Goal: Information Seeking & Learning: Learn about a topic

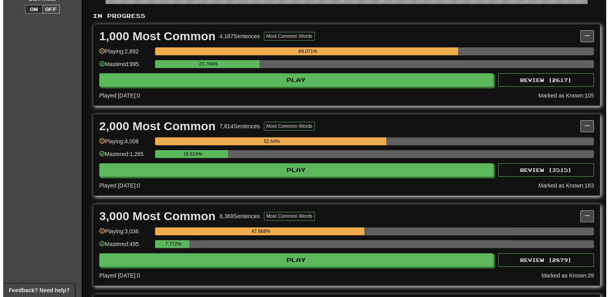
scroll to position [191, 0]
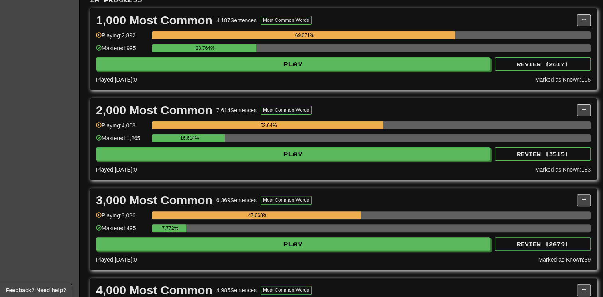
click at [35, 141] on div "Clozemaster Dashboard Collections Cloze-Reading Get fluent faster. Clozemaster …" at bounding box center [40, 250] width 80 height 853
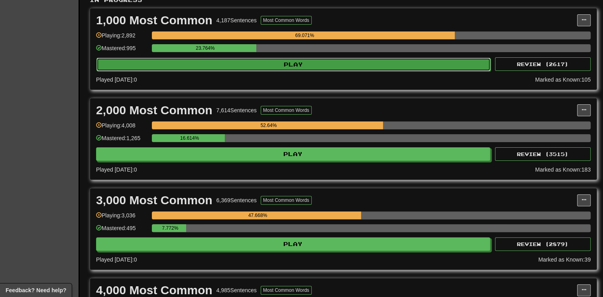
click at [211, 65] on button "Play" at bounding box center [293, 65] width 394 height 14
select select "**"
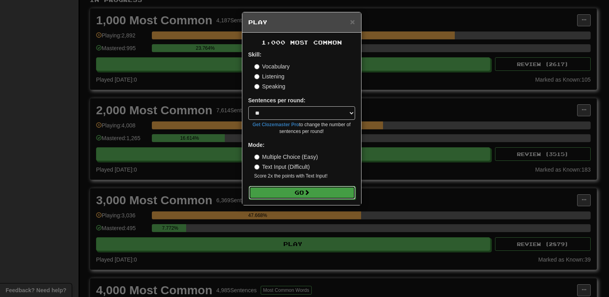
click at [306, 194] on span at bounding box center [307, 193] width 6 height 6
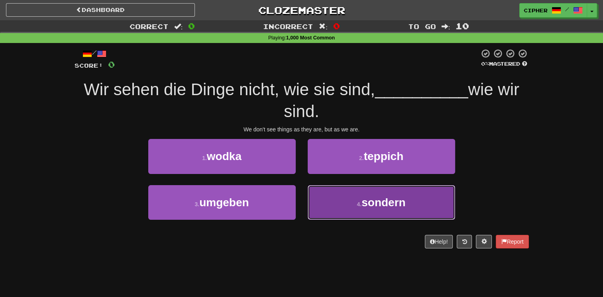
click at [329, 205] on button "4 . sondern" at bounding box center [382, 202] width 148 height 35
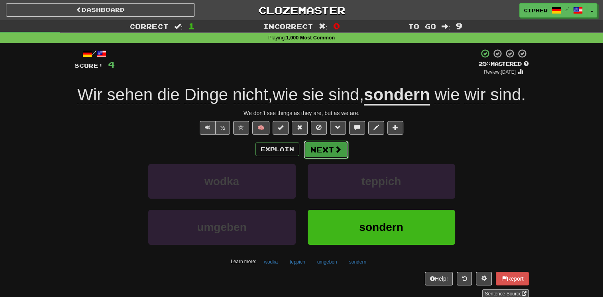
click at [336, 153] on span at bounding box center [338, 149] width 7 height 7
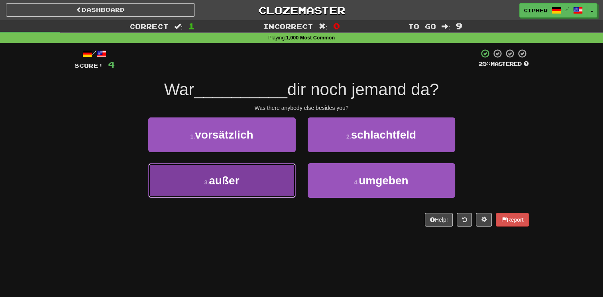
click at [273, 176] on button "3 . außer" at bounding box center [222, 180] width 148 height 35
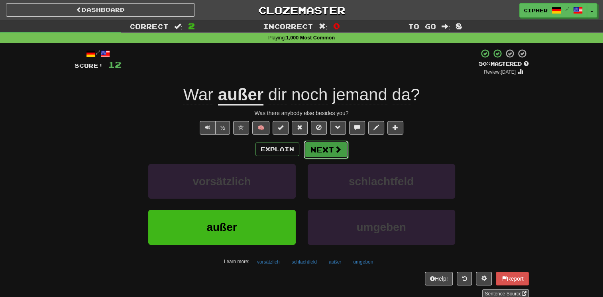
click at [332, 146] on button "Next" at bounding box center [326, 150] width 45 height 18
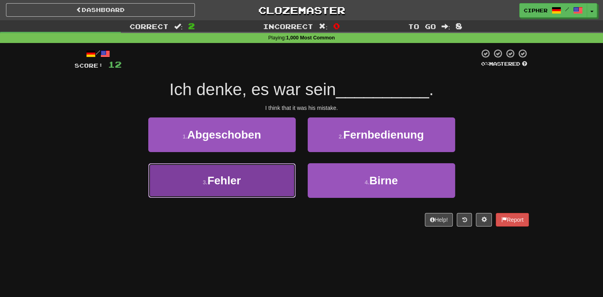
click at [266, 180] on button "3 . Fehler" at bounding box center [222, 180] width 148 height 35
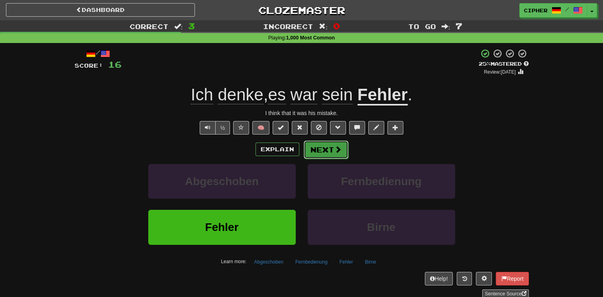
click at [337, 151] on span at bounding box center [338, 149] width 7 height 7
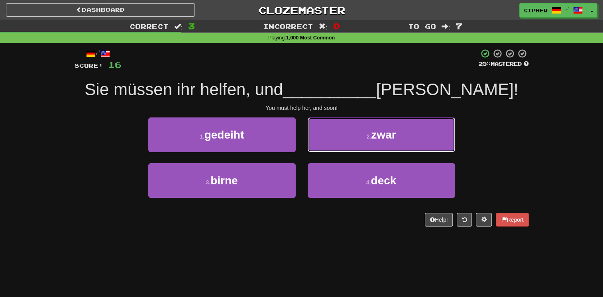
click at [337, 151] on button "2 . zwar" at bounding box center [382, 135] width 148 height 35
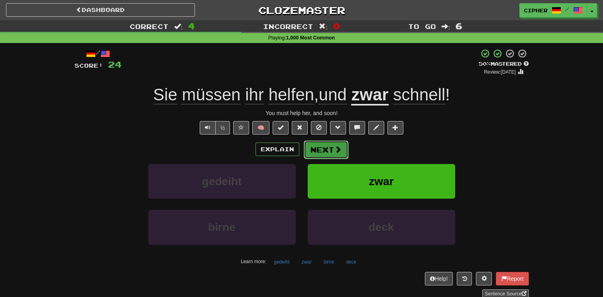
click at [338, 148] on span at bounding box center [338, 149] width 7 height 7
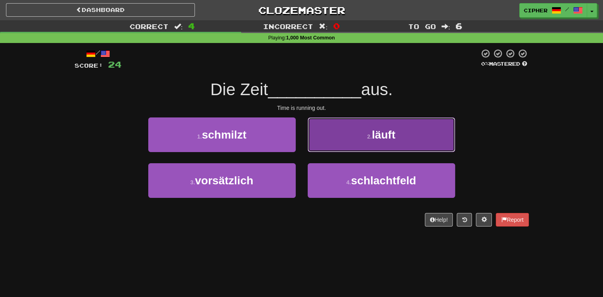
click at [327, 149] on button "2 . läuft" at bounding box center [382, 135] width 148 height 35
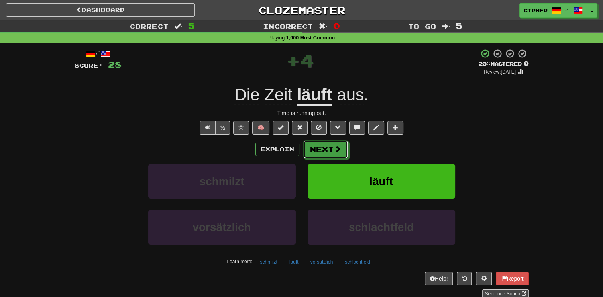
click at [327, 149] on button "Next" at bounding box center [325, 149] width 45 height 18
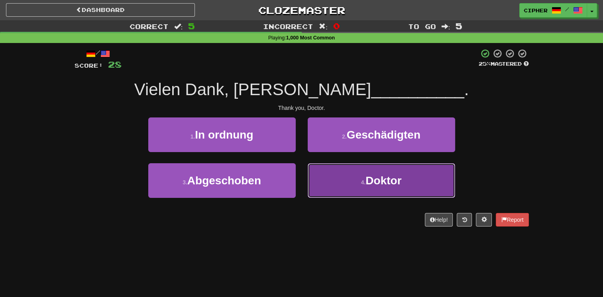
click at [329, 179] on button "4 . Doktor" at bounding box center [382, 180] width 148 height 35
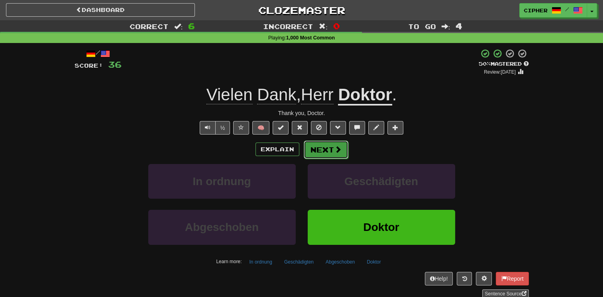
click at [339, 150] on span at bounding box center [338, 149] width 7 height 7
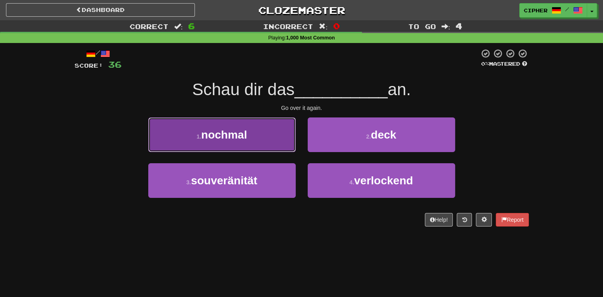
click at [272, 136] on button "1 . nochmal" at bounding box center [222, 135] width 148 height 35
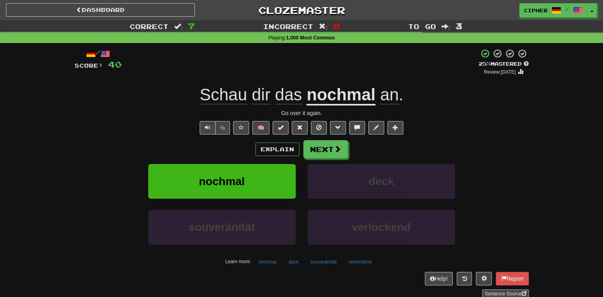
drag, startPoint x: 317, startPoint y: 149, endPoint x: 211, endPoint y: 157, distance: 106.8
click at [211, 157] on div "Explain Next" at bounding box center [302, 149] width 455 height 18
click at [329, 146] on button "Next" at bounding box center [326, 150] width 45 height 18
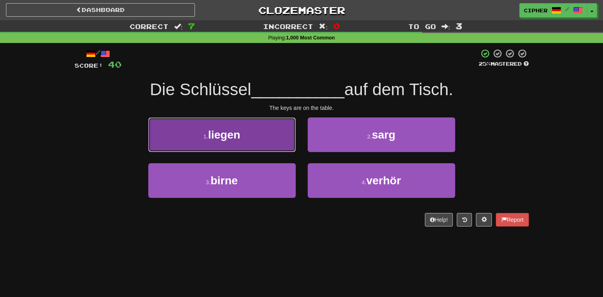
click at [273, 146] on button "1 . liegen" at bounding box center [222, 135] width 148 height 35
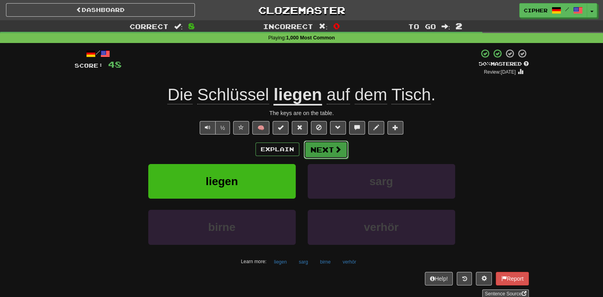
click at [332, 148] on button "Next" at bounding box center [326, 150] width 45 height 18
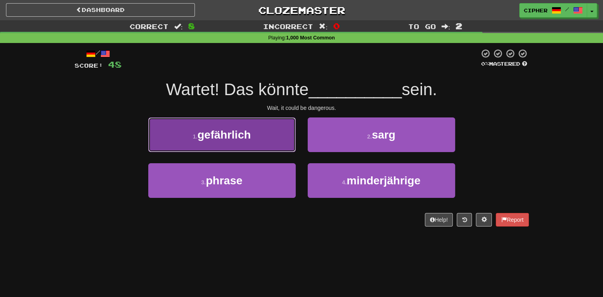
click at [276, 142] on button "1 . gefährlich" at bounding box center [222, 135] width 148 height 35
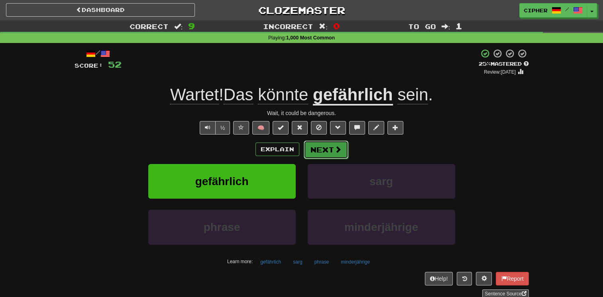
click at [337, 149] on span at bounding box center [338, 149] width 7 height 7
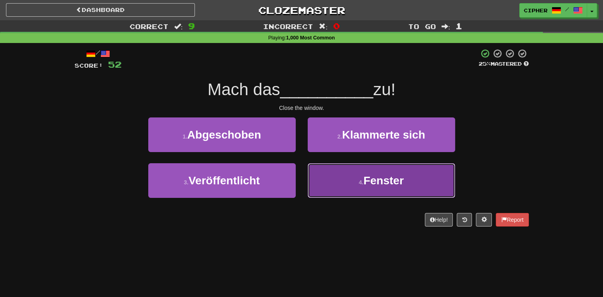
click at [325, 171] on button "4 . Fenster" at bounding box center [382, 180] width 148 height 35
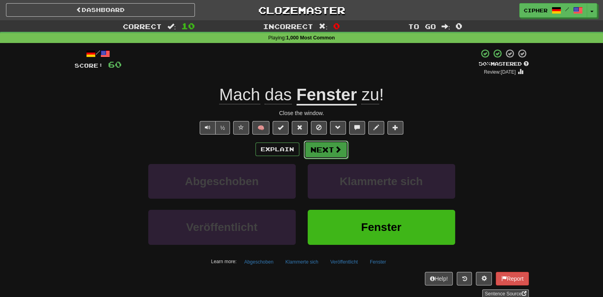
click at [339, 149] on span at bounding box center [338, 149] width 7 height 7
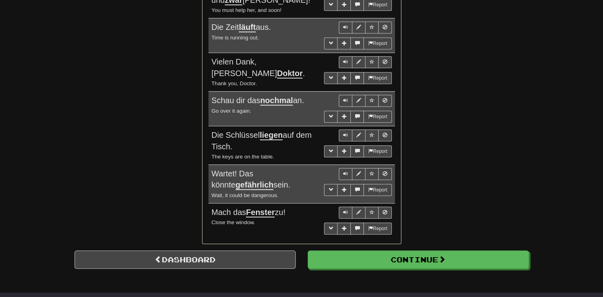
scroll to position [670, 0]
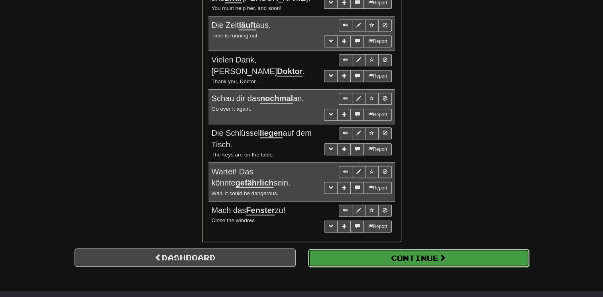
click at [413, 258] on button "Continue" at bounding box center [418, 258] width 221 height 18
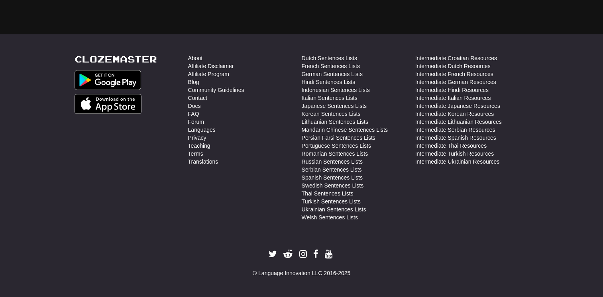
scroll to position [23, 0]
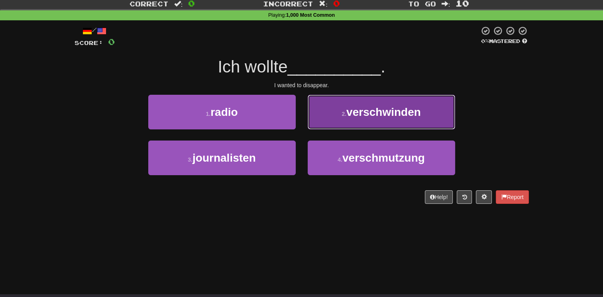
click at [423, 122] on button "2 . verschwinden" at bounding box center [382, 112] width 148 height 35
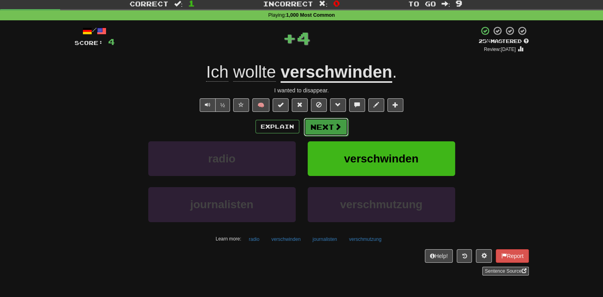
click at [327, 128] on button "Next" at bounding box center [326, 127] width 45 height 18
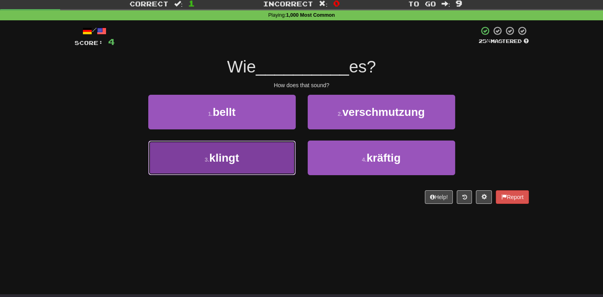
click at [281, 153] on button "3 . klingt" at bounding box center [222, 158] width 148 height 35
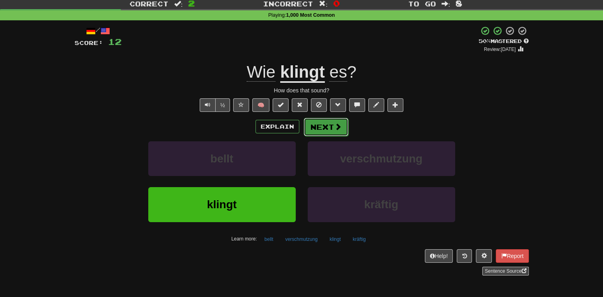
click at [331, 131] on button "Next" at bounding box center [326, 127] width 45 height 18
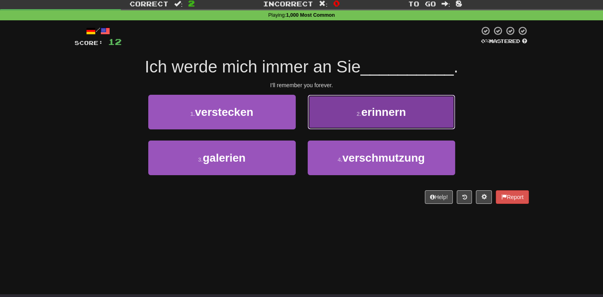
click at [324, 116] on button "2 . erinnern" at bounding box center [382, 112] width 148 height 35
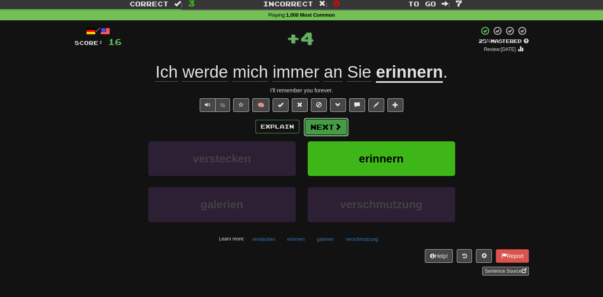
click at [324, 125] on button "Next" at bounding box center [326, 127] width 45 height 18
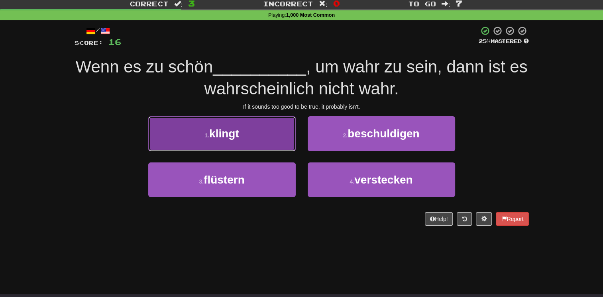
click at [274, 141] on button "1 . klingt" at bounding box center [222, 133] width 148 height 35
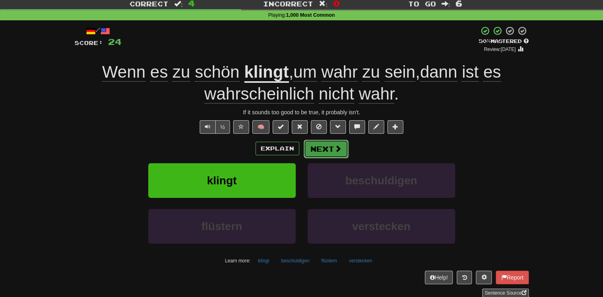
click at [336, 154] on button "Next" at bounding box center [326, 149] width 45 height 18
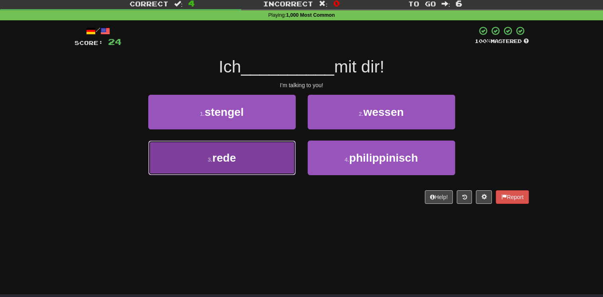
click at [283, 157] on button "3 . rede" at bounding box center [222, 158] width 148 height 35
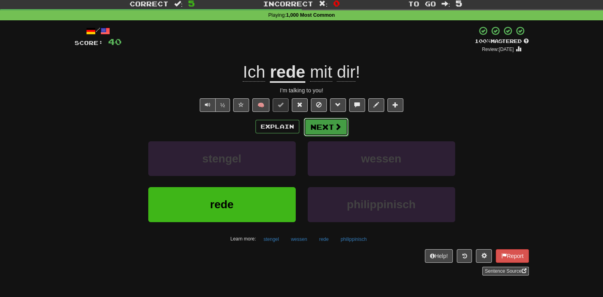
click at [329, 126] on button "Next" at bounding box center [326, 127] width 45 height 18
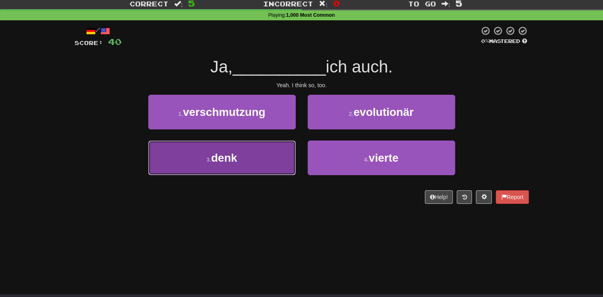
click at [271, 157] on button "3 . denk" at bounding box center [222, 158] width 148 height 35
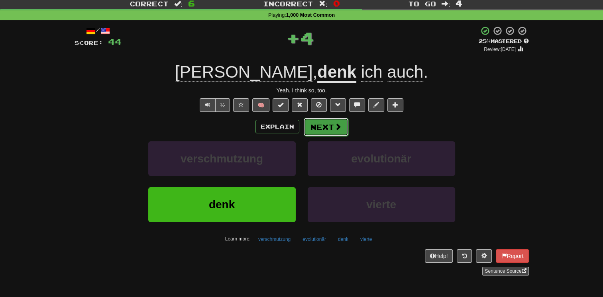
click at [319, 130] on button "Next" at bounding box center [326, 127] width 45 height 18
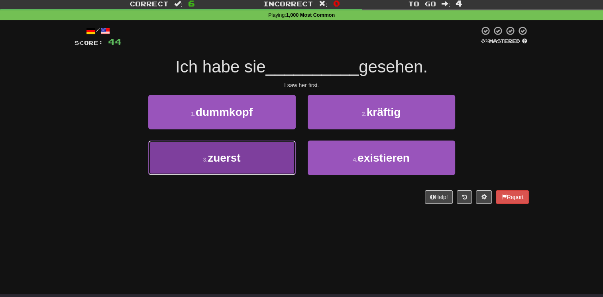
click at [276, 159] on button "3 . zuerst" at bounding box center [222, 158] width 148 height 35
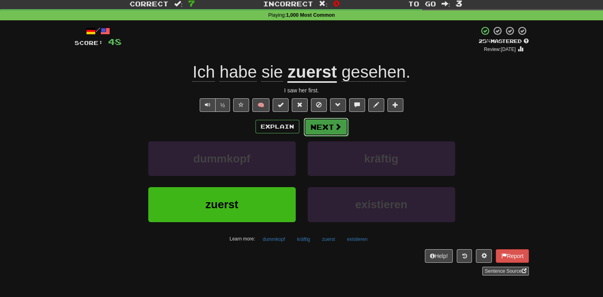
click at [335, 124] on span at bounding box center [338, 126] width 7 height 7
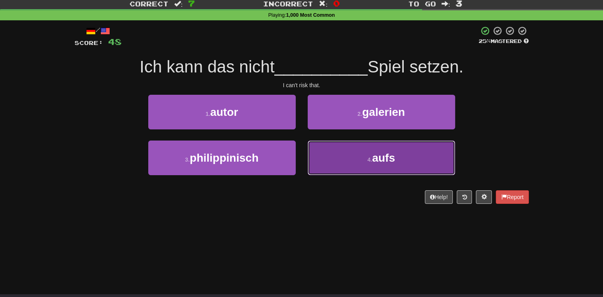
click at [328, 157] on button "4 . aufs" at bounding box center [382, 158] width 148 height 35
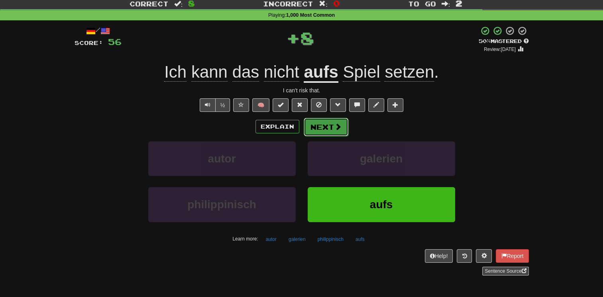
click at [318, 128] on button "Next" at bounding box center [326, 127] width 45 height 18
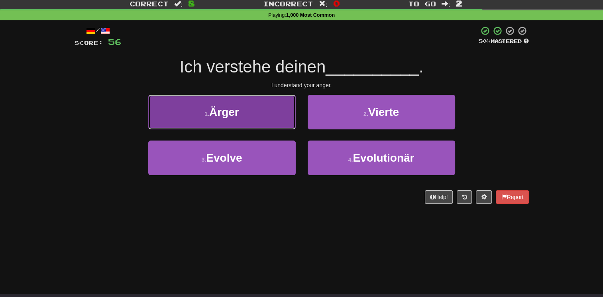
click at [280, 121] on button "1 . Ärger" at bounding box center [222, 112] width 148 height 35
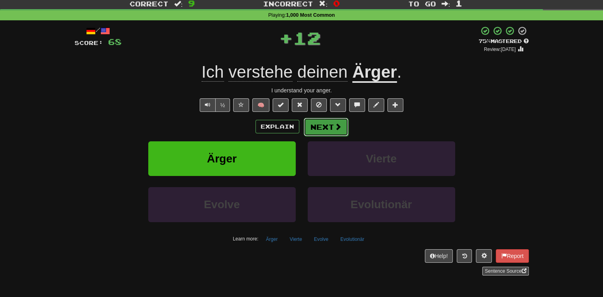
click at [321, 124] on button "Next" at bounding box center [326, 127] width 45 height 18
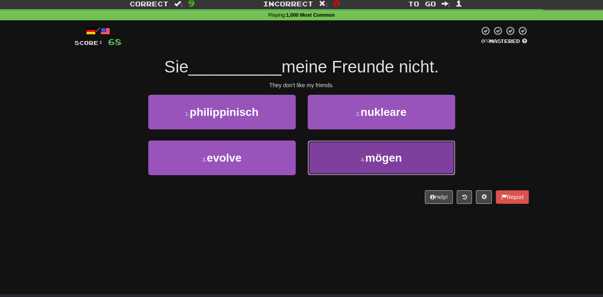
click at [325, 162] on button "4 . mögen" at bounding box center [382, 158] width 148 height 35
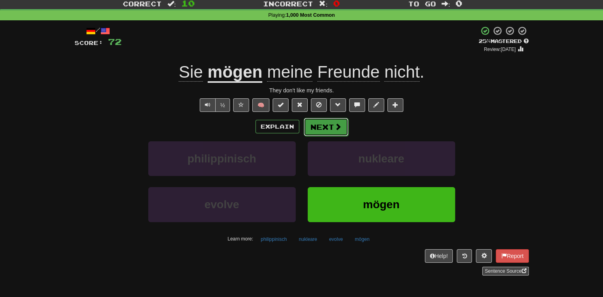
click at [313, 130] on button "Next" at bounding box center [326, 127] width 45 height 18
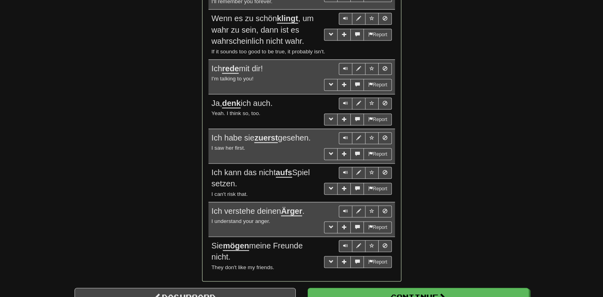
scroll to position [645, 0]
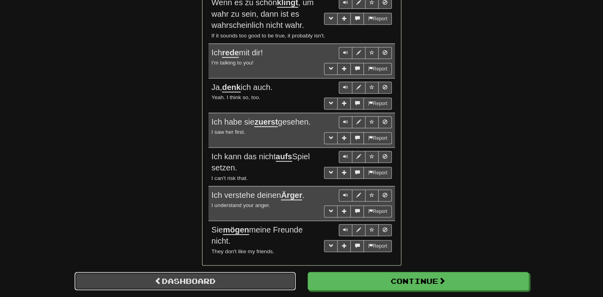
click at [176, 274] on link "Dashboard" at bounding box center [185, 281] width 221 height 18
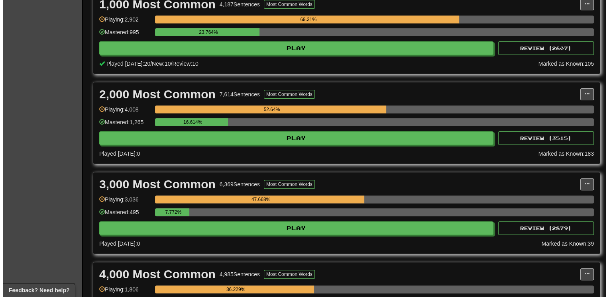
scroll to position [191, 0]
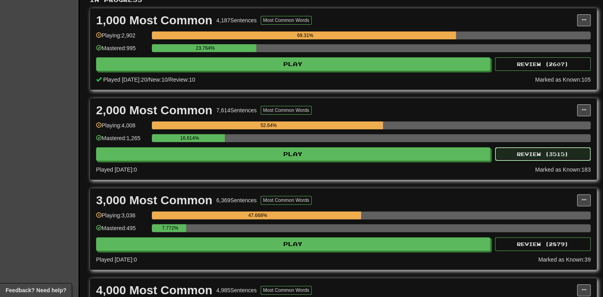
click at [536, 150] on button "Review ( 3515 )" at bounding box center [543, 155] width 96 height 14
select select "**"
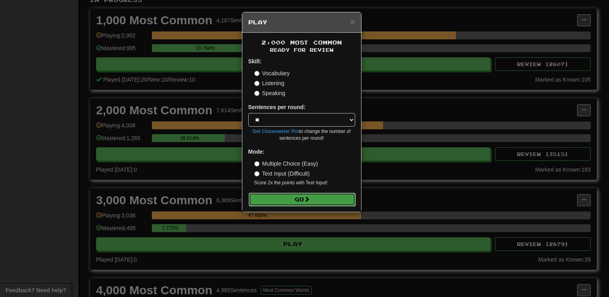
click at [317, 202] on button "Go" at bounding box center [302, 200] width 107 height 14
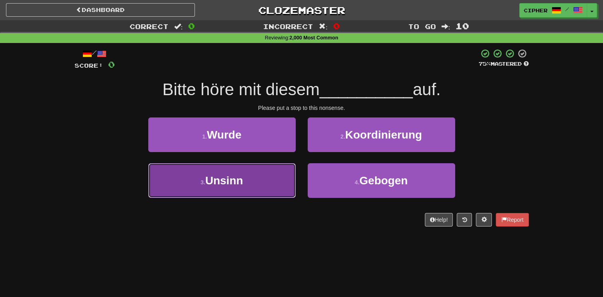
click at [260, 186] on button "3 . Unsinn" at bounding box center [222, 180] width 148 height 35
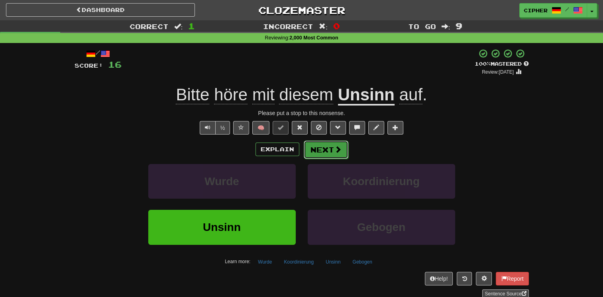
click at [325, 151] on button "Next" at bounding box center [326, 150] width 45 height 18
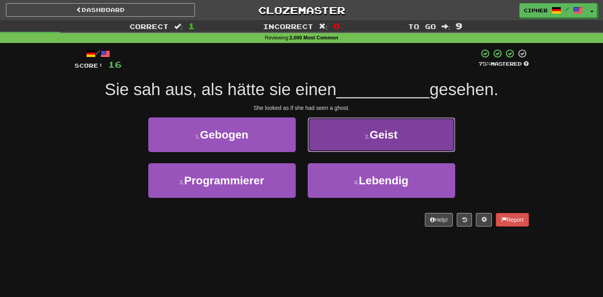
click at [319, 147] on button "2 . Geist" at bounding box center [382, 135] width 148 height 35
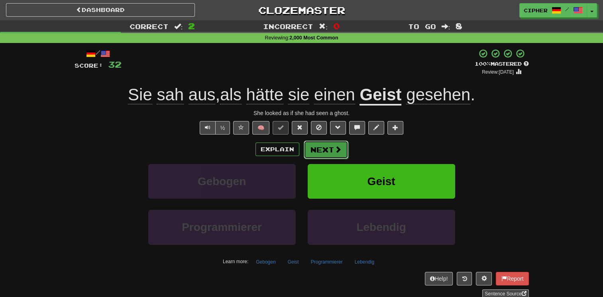
click at [319, 149] on button "Next" at bounding box center [326, 150] width 45 height 18
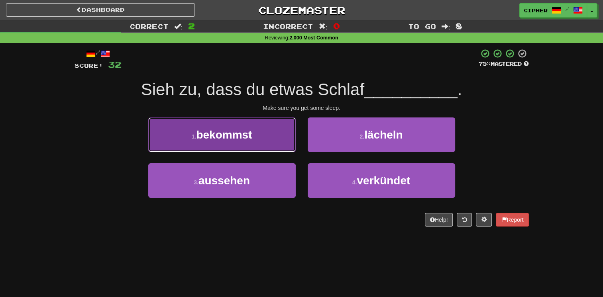
click at [281, 145] on button "1 . bekommst" at bounding box center [222, 135] width 148 height 35
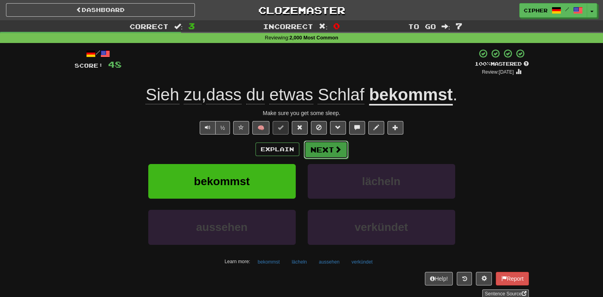
click at [340, 149] on span at bounding box center [338, 149] width 7 height 7
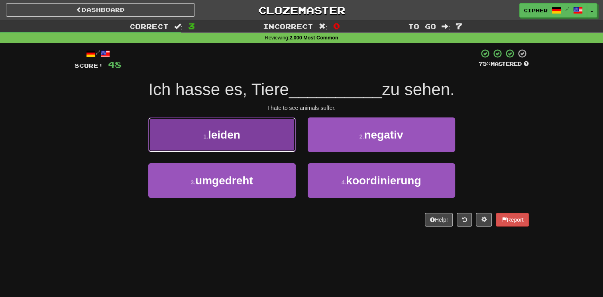
click at [264, 143] on button "1 . leiden" at bounding box center [222, 135] width 148 height 35
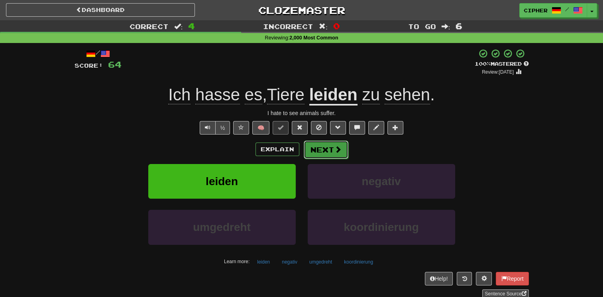
click at [319, 150] on button "Next" at bounding box center [326, 150] width 45 height 18
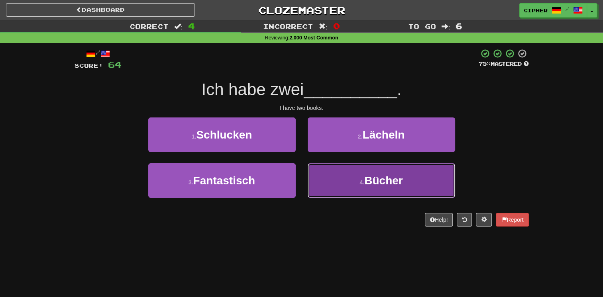
click at [321, 178] on button "4 . Bücher" at bounding box center [382, 180] width 148 height 35
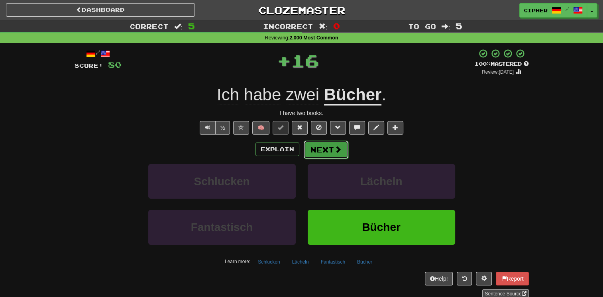
click at [317, 146] on button "Next" at bounding box center [326, 150] width 45 height 18
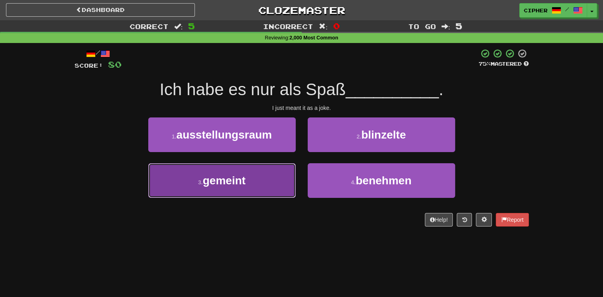
click at [273, 176] on button "3 . gemeint" at bounding box center [222, 180] width 148 height 35
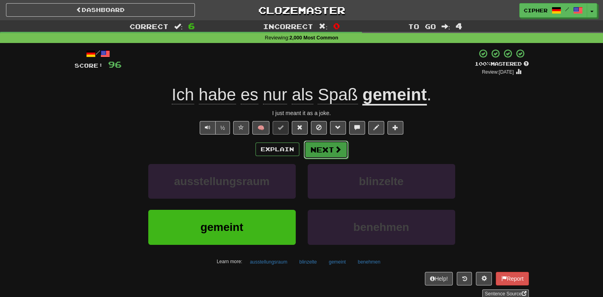
click at [323, 151] on button "Next" at bounding box center [326, 150] width 45 height 18
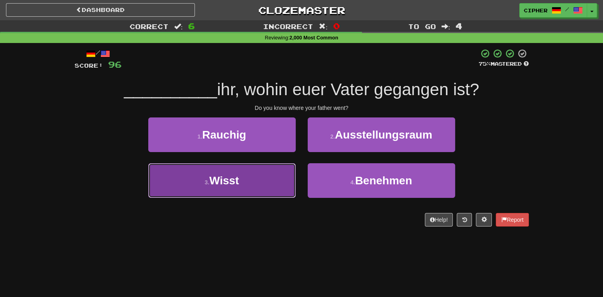
click at [264, 180] on button "3 . Wisst" at bounding box center [222, 180] width 148 height 35
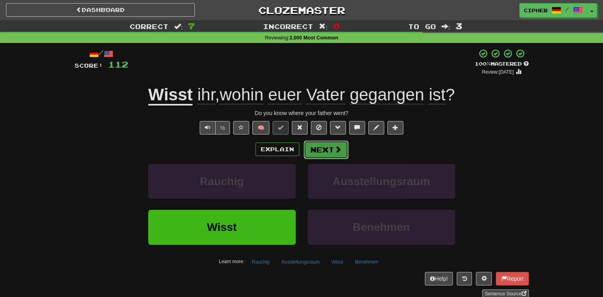
click at [337, 149] on span at bounding box center [338, 149] width 7 height 7
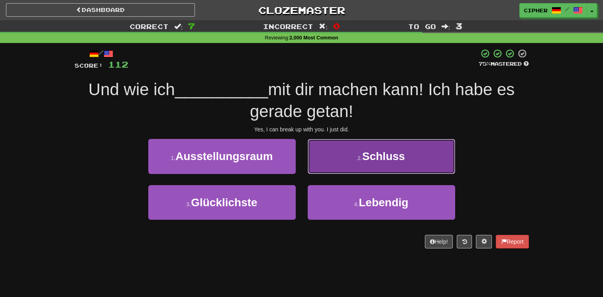
click at [336, 165] on button "2 . Schluss" at bounding box center [382, 156] width 148 height 35
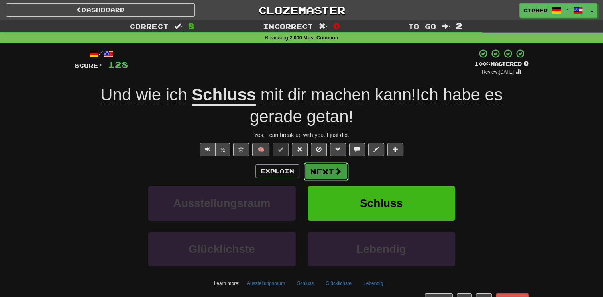
click at [326, 172] on button "Next" at bounding box center [326, 172] width 45 height 18
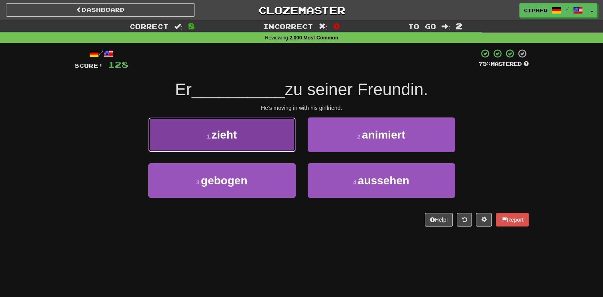
click at [292, 146] on button "1 . zieht" at bounding box center [222, 135] width 148 height 35
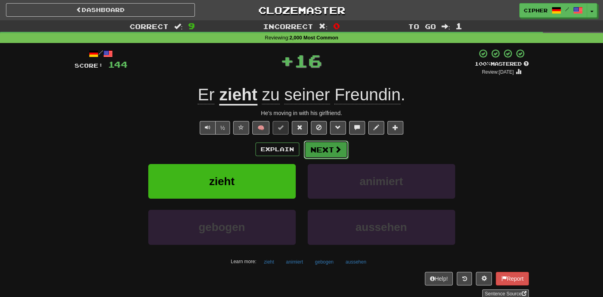
click at [325, 148] on button "Next" at bounding box center [326, 150] width 45 height 18
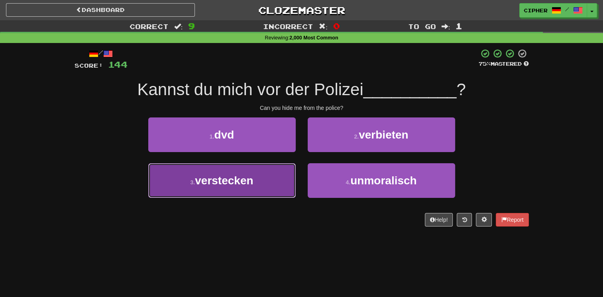
click at [276, 178] on button "3 . verstecken" at bounding box center [222, 180] width 148 height 35
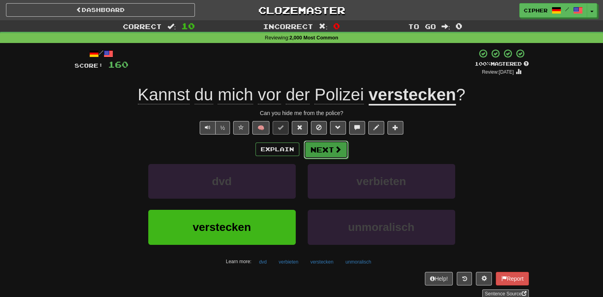
click at [321, 151] on button "Next" at bounding box center [326, 150] width 45 height 18
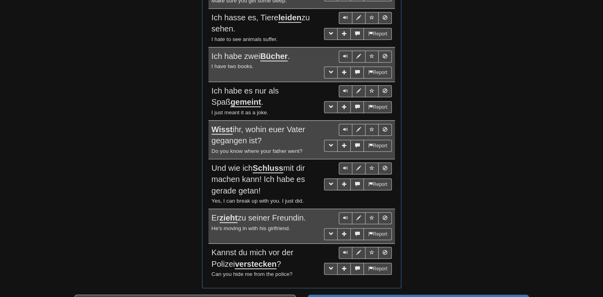
scroll to position [654, 0]
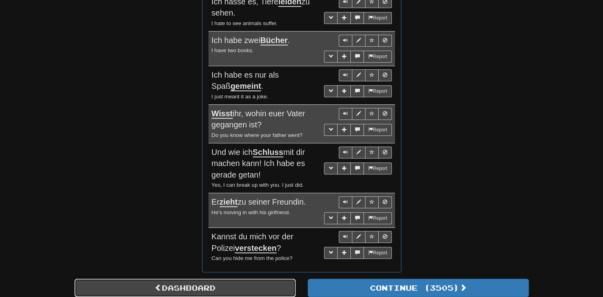
click at [247, 282] on link "Dashboard" at bounding box center [185, 288] width 221 height 18
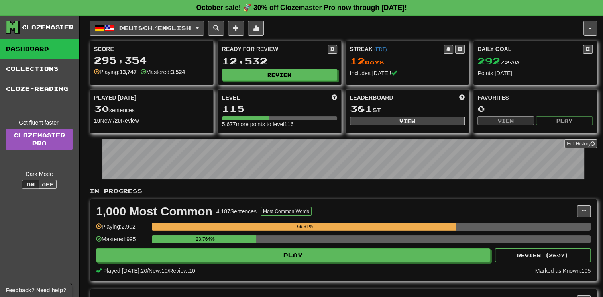
click at [171, 31] on button "Deutsch / English" at bounding box center [147, 28] width 114 height 15
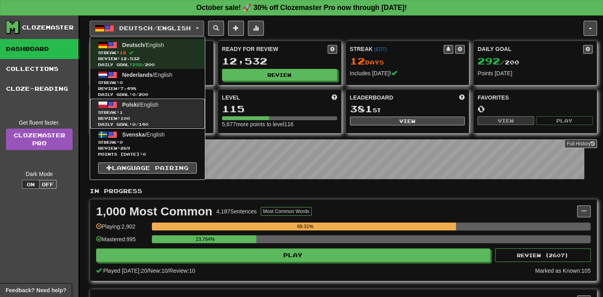
click at [153, 114] on span "Streak: 1" at bounding box center [147, 113] width 99 height 6
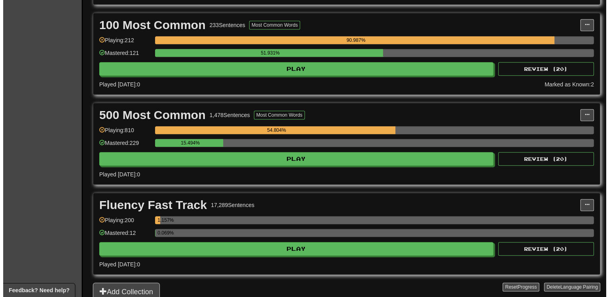
scroll to position [351, 0]
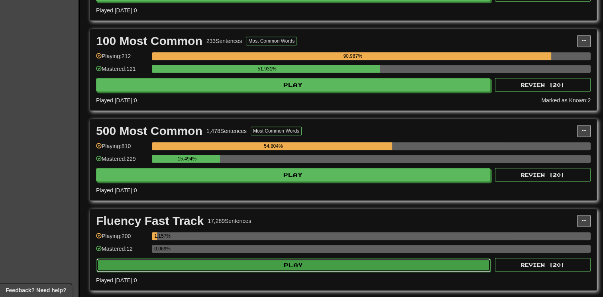
click at [365, 262] on button "Play" at bounding box center [293, 266] width 394 height 14
select select "**"
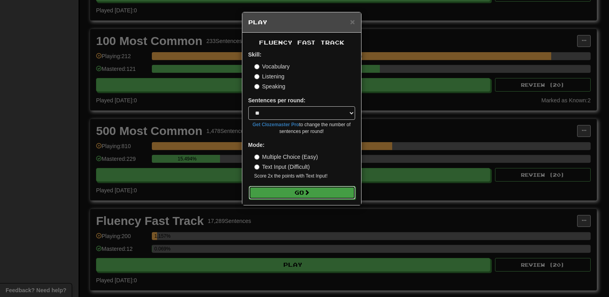
click at [281, 187] on button "Go" at bounding box center [302, 193] width 107 height 14
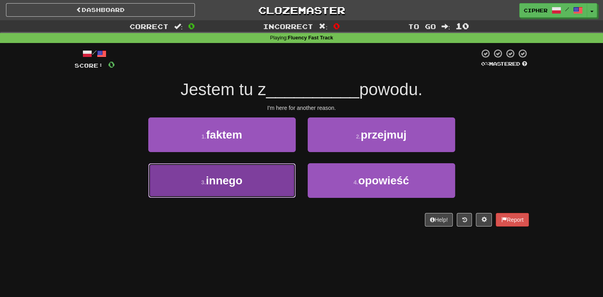
click at [274, 174] on button "3 . innego" at bounding box center [222, 180] width 148 height 35
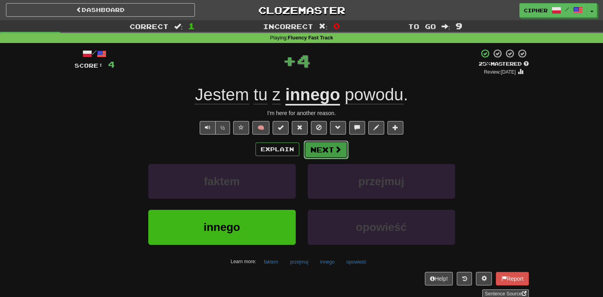
click at [317, 152] on button "Next" at bounding box center [326, 150] width 45 height 18
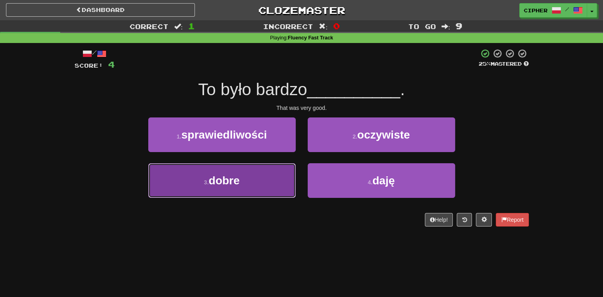
click at [280, 174] on button "3 . dobre" at bounding box center [222, 180] width 148 height 35
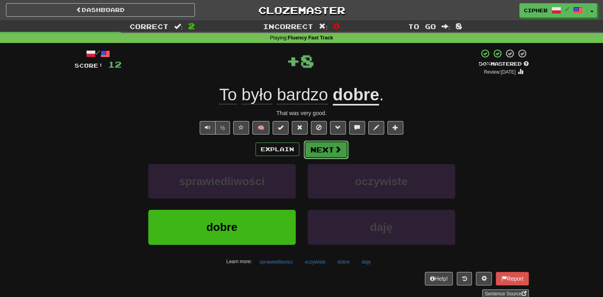
click at [328, 150] on button "Next" at bounding box center [326, 150] width 45 height 18
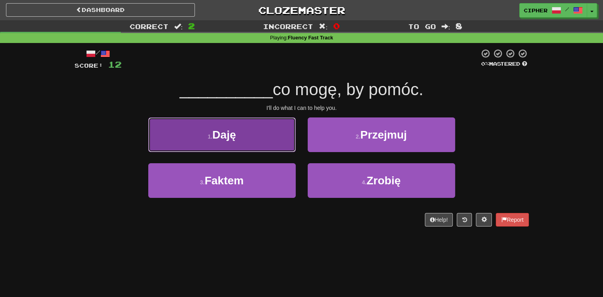
click at [262, 146] on button "1 . Daję" at bounding box center [222, 135] width 148 height 35
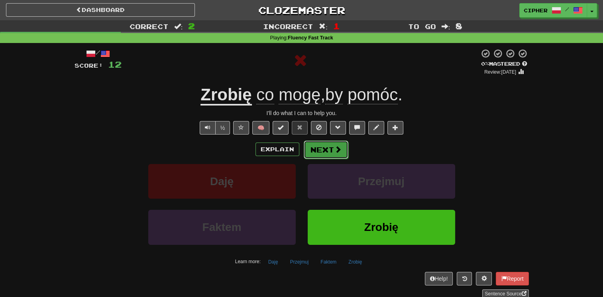
click at [322, 154] on button "Next" at bounding box center [326, 150] width 45 height 18
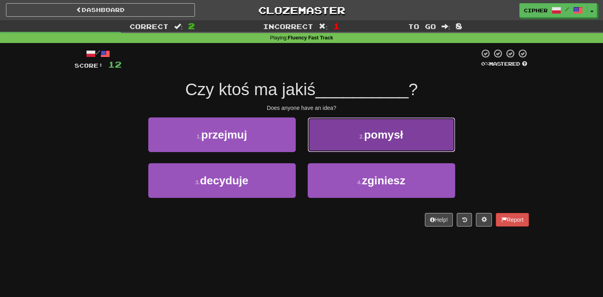
click at [322, 148] on button "2 . pomysł" at bounding box center [382, 135] width 148 height 35
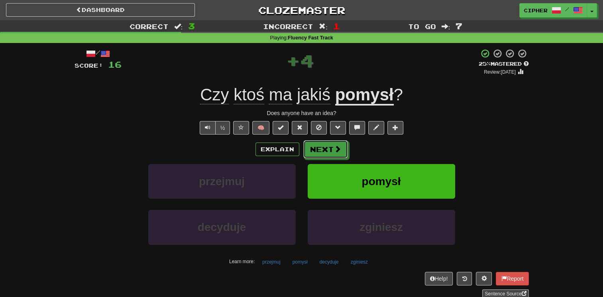
click at [322, 148] on button "Next" at bounding box center [325, 149] width 45 height 18
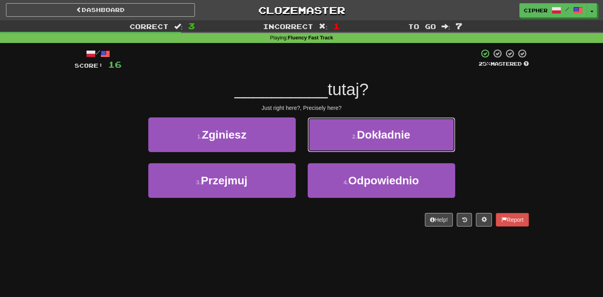
click at [322, 148] on button "2 . Dokładnie" at bounding box center [382, 135] width 148 height 35
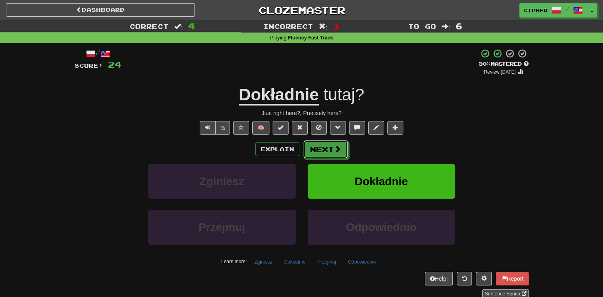
click at [322, 148] on button "Next" at bounding box center [325, 149] width 45 height 18
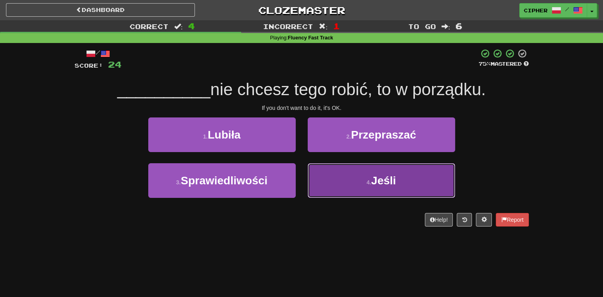
click at [320, 174] on button "4 . Jeśli" at bounding box center [382, 180] width 148 height 35
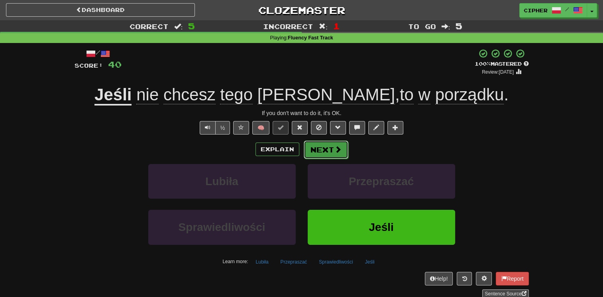
click at [333, 150] on button "Next" at bounding box center [326, 150] width 45 height 18
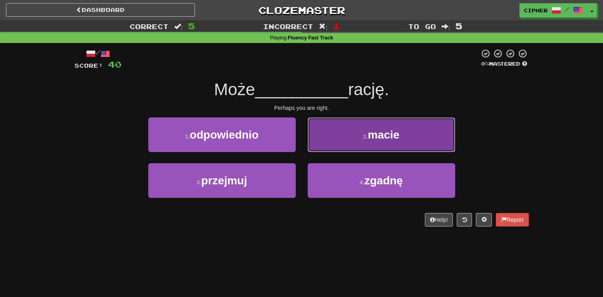
click at [324, 150] on button "2 . macie" at bounding box center [382, 135] width 148 height 35
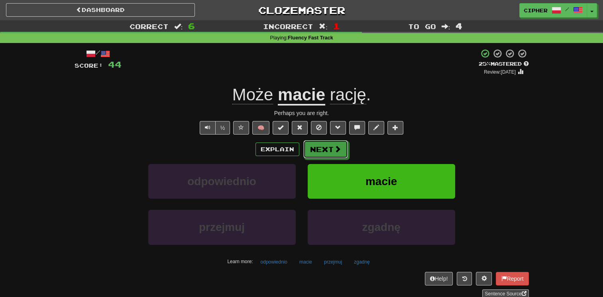
click at [324, 150] on button "Next" at bounding box center [325, 149] width 45 height 18
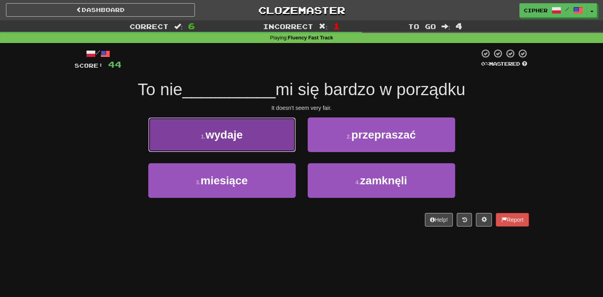
click at [267, 144] on button "1 . wydaje" at bounding box center [222, 135] width 148 height 35
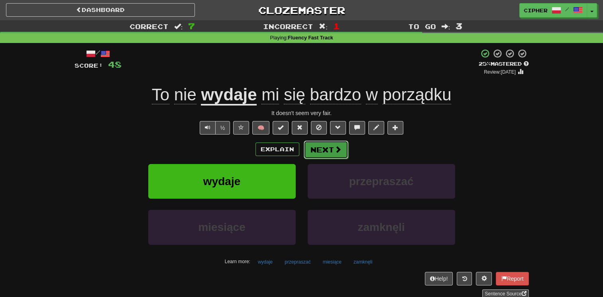
click at [337, 149] on span at bounding box center [338, 149] width 7 height 7
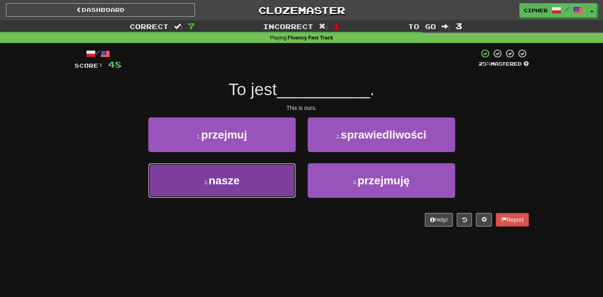
click at [273, 171] on button "3 . nasze" at bounding box center [222, 180] width 148 height 35
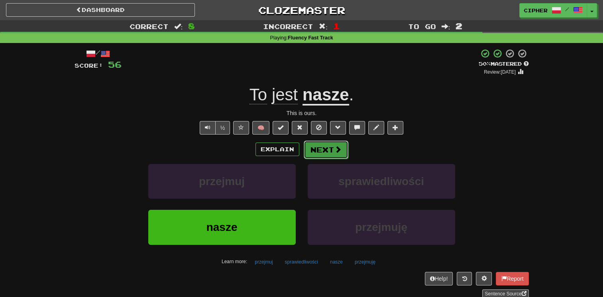
click at [304, 155] on button "Next" at bounding box center [326, 150] width 45 height 18
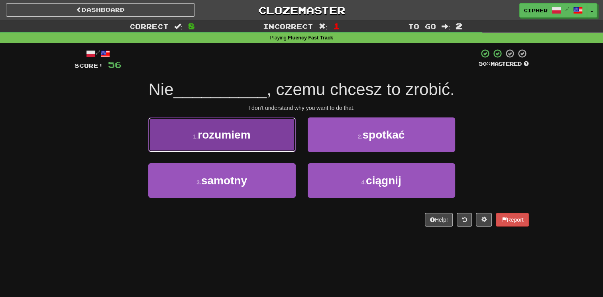
click at [274, 141] on button "1 . rozumiem" at bounding box center [222, 135] width 148 height 35
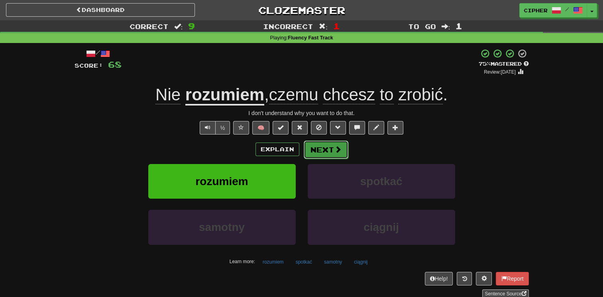
click at [331, 146] on button "Next" at bounding box center [326, 150] width 45 height 18
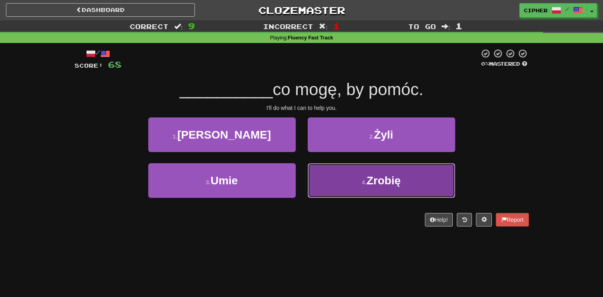
click at [322, 174] on button "4 . Zrobię" at bounding box center [382, 180] width 148 height 35
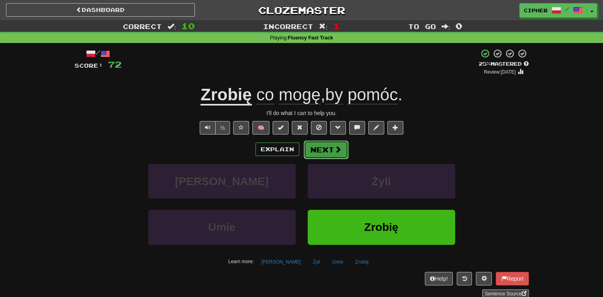
click at [320, 151] on button "Next" at bounding box center [326, 150] width 45 height 18
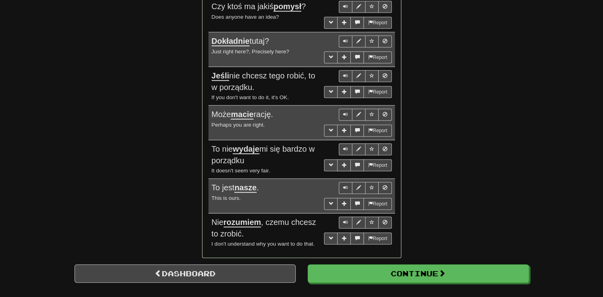
scroll to position [638, 0]
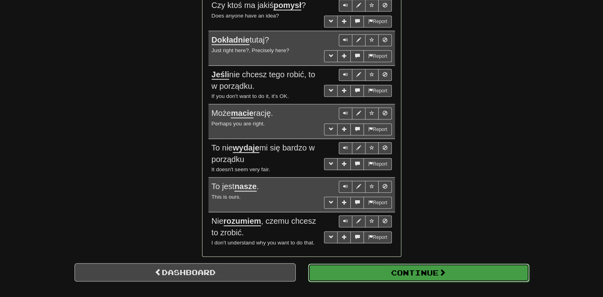
click at [437, 264] on button "Continue" at bounding box center [418, 273] width 221 height 18
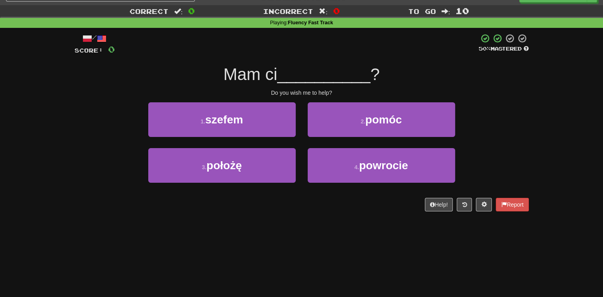
scroll to position [12, 0]
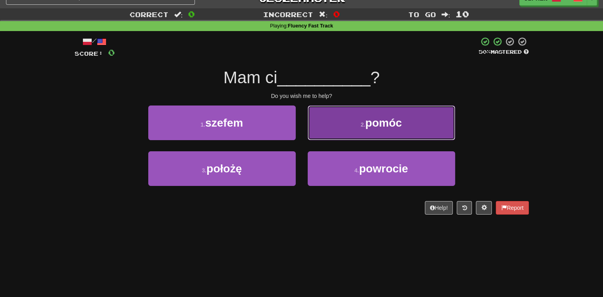
click at [407, 131] on button "2 . pomóc" at bounding box center [382, 123] width 148 height 35
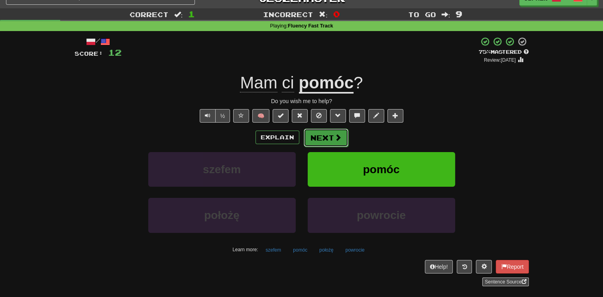
click at [335, 139] on span at bounding box center [338, 137] width 7 height 7
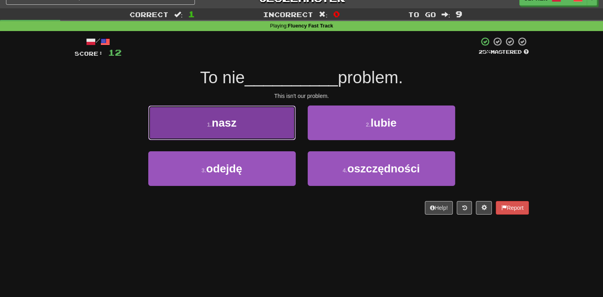
click at [283, 134] on button "1 . nasz" at bounding box center [222, 123] width 148 height 35
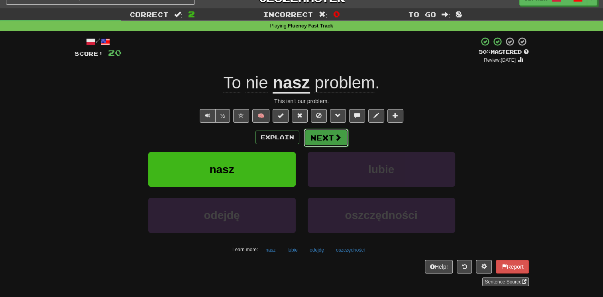
click at [333, 135] on button "Next" at bounding box center [326, 138] width 45 height 18
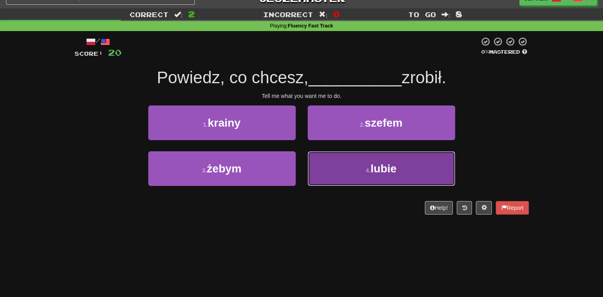
click at [329, 162] on button "4 . lubie" at bounding box center [382, 169] width 148 height 35
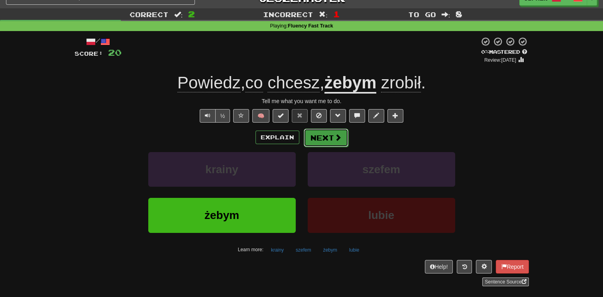
click at [327, 143] on button "Next" at bounding box center [326, 138] width 45 height 18
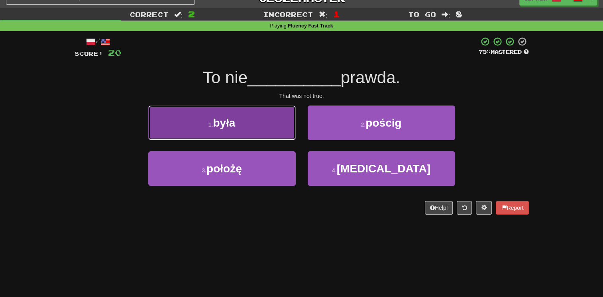
click at [276, 122] on button "1 . była" at bounding box center [222, 123] width 148 height 35
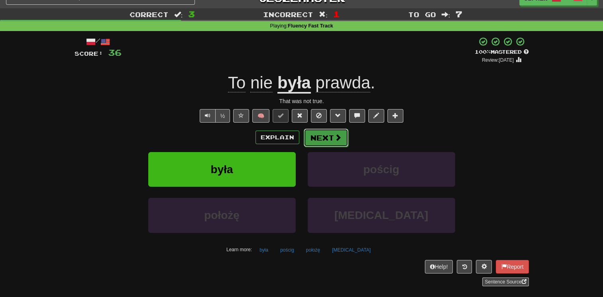
click at [325, 139] on button "Next" at bounding box center [326, 138] width 45 height 18
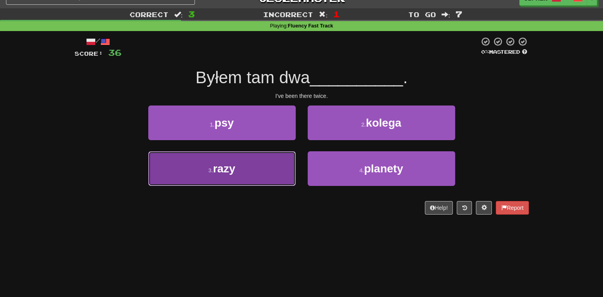
click at [266, 160] on button "3 . razy" at bounding box center [222, 169] width 148 height 35
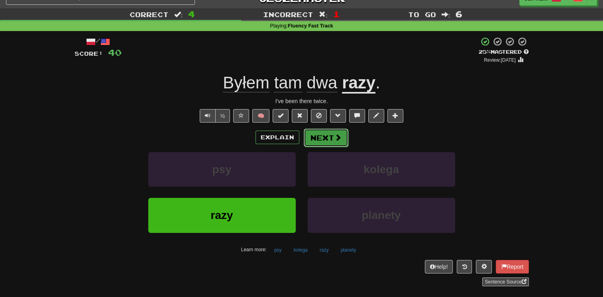
click at [315, 139] on button "Next" at bounding box center [326, 138] width 45 height 18
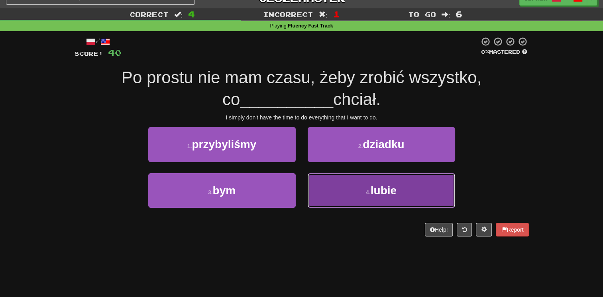
click at [328, 184] on button "4 . lubie" at bounding box center [382, 190] width 148 height 35
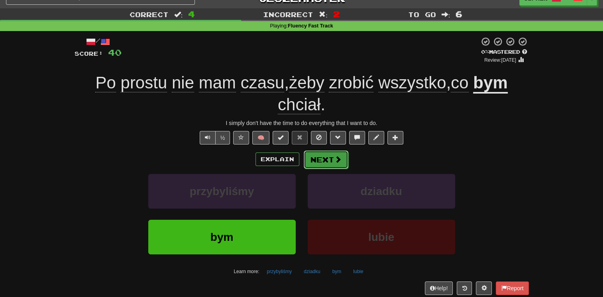
click at [329, 159] on button "Next" at bounding box center [326, 160] width 45 height 18
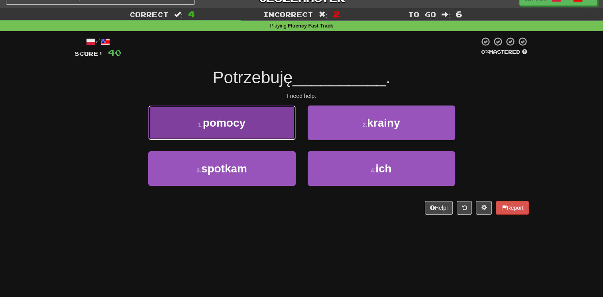
click at [280, 128] on button "1 . pomocy" at bounding box center [222, 123] width 148 height 35
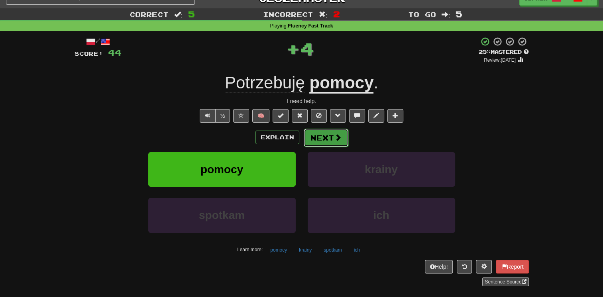
click at [326, 137] on button "Next" at bounding box center [326, 138] width 45 height 18
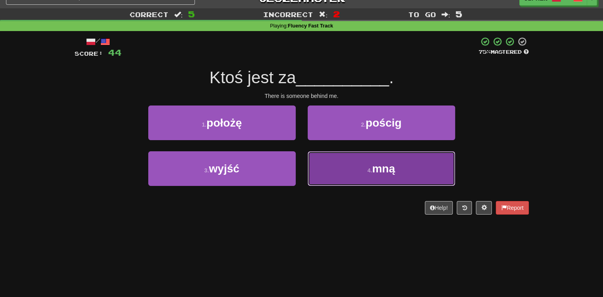
click at [331, 163] on button "4 . mną" at bounding box center [382, 169] width 148 height 35
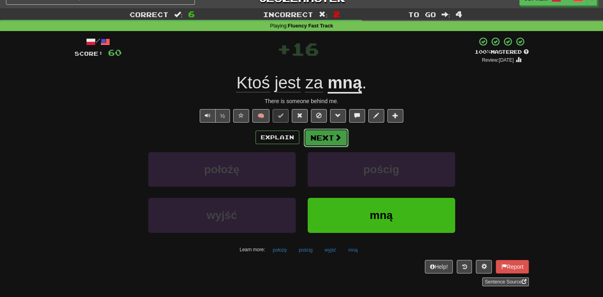
click at [317, 136] on button "Next" at bounding box center [326, 138] width 45 height 18
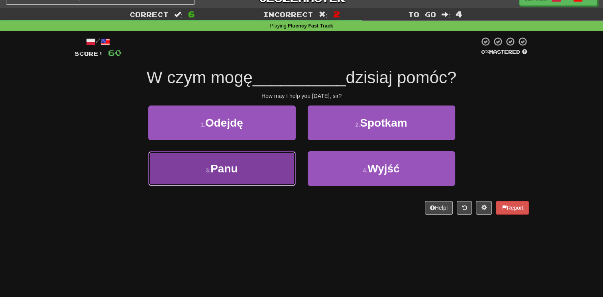
click at [274, 165] on button "3 . Panu" at bounding box center [222, 169] width 148 height 35
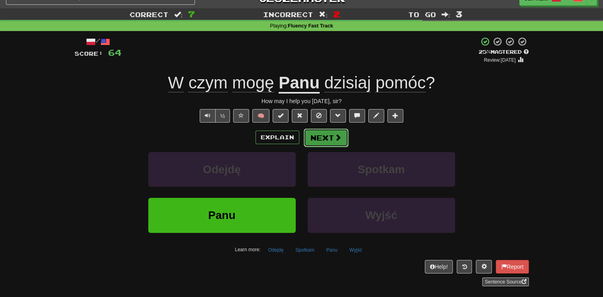
click at [319, 144] on button "Next" at bounding box center [326, 138] width 45 height 18
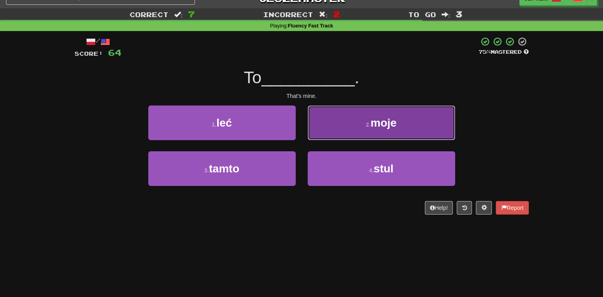
click at [318, 132] on button "2 . moje" at bounding box center [382, 123] width 148 height 35
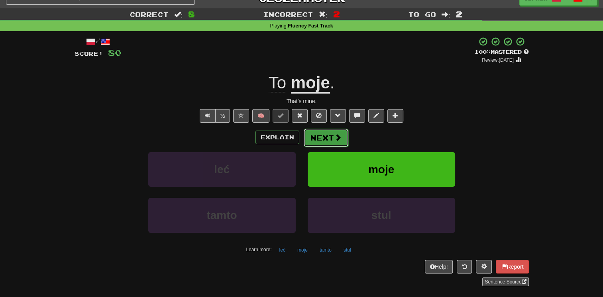
click at [318, 140] on button "Next" at bounding box center [326, 138] width 45 height 18
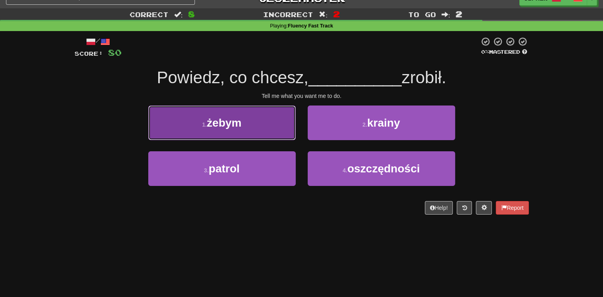
click at [281, 128] on button "1 . żebym" at bounding box center [222, 123] width 148 height 35
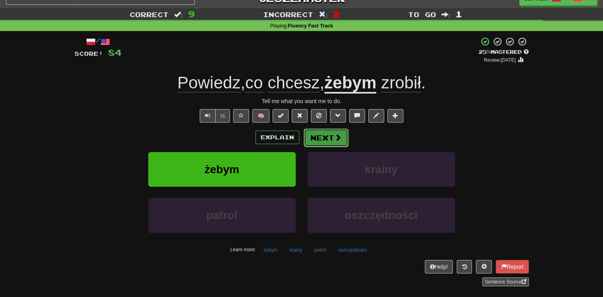
click at [323, 138] on button "Next" at bounding box center [326, 138] width 45 height 18
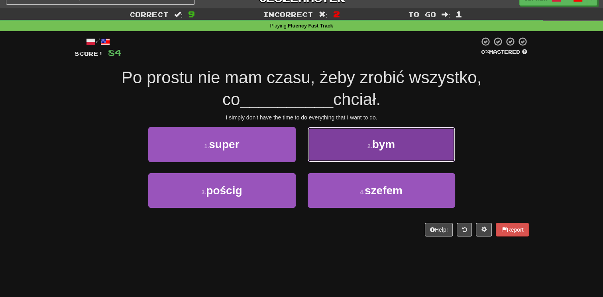
click at [314, 145] on button "2 . bym" at bounding box center [382, 144] width 148 height 35
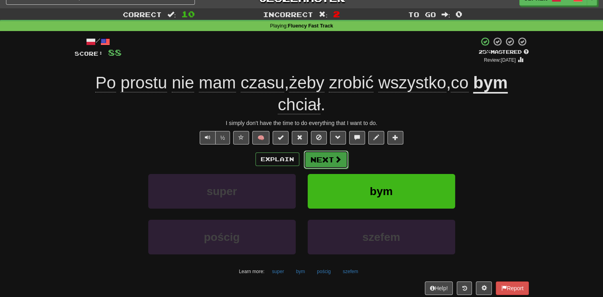
click at [316, 159] on button "Next" at bounding box center [326, 160] width 45 height 18
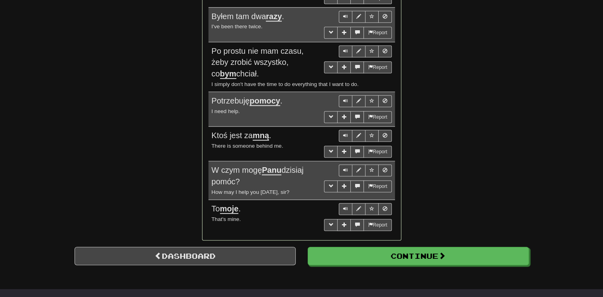
scroll to position [682, 0]
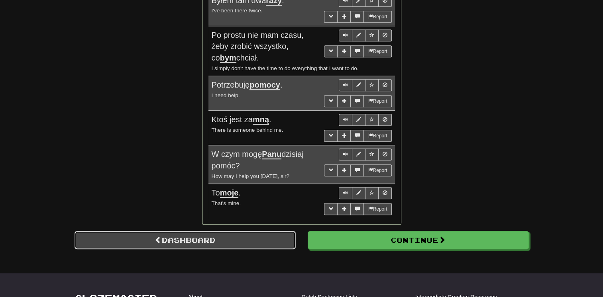
click at [181, 232] on link "Dashboard" at bounding box center [185, 240] width 221 height 18
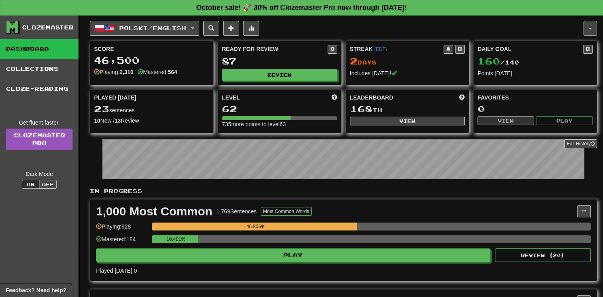
click at [586, 30] on button "button" at bounding box center [591, 28] width 14 height 15
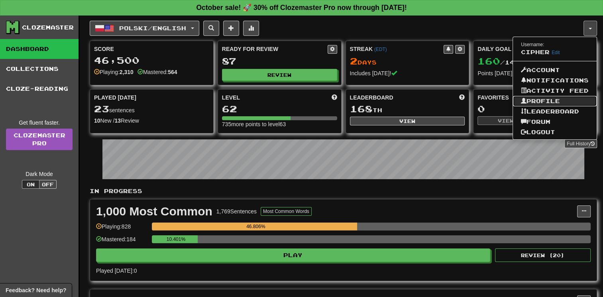
click at [526, 104] on link "Profile" at bounding box center [555, 101] width 84 height 10
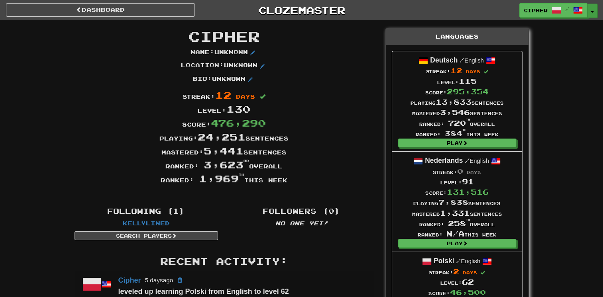
click at [592, 14] on button "Toggle Dropdown" at bounding box center [592, 11] width 10 height 14
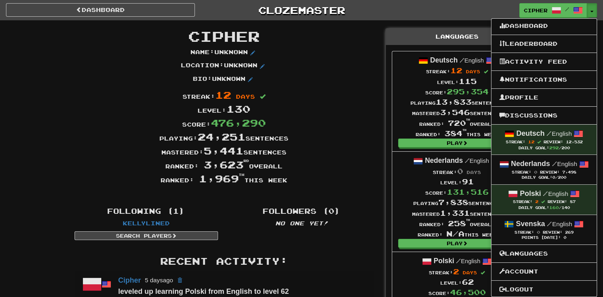
click at [349, 145] on div "Mastered: 5,441 sentences" at bounding box center [224, 151] width 311 height 14
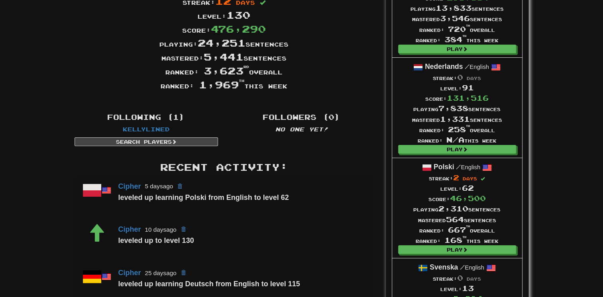
scroll to position [96, 0]
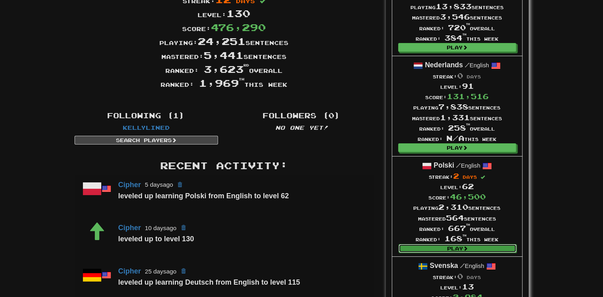
click at [410, 251] on link "Play" at bounding box center [458, 248] width 118 height 9
